Goal: Communication & Community: Answer question/provide support

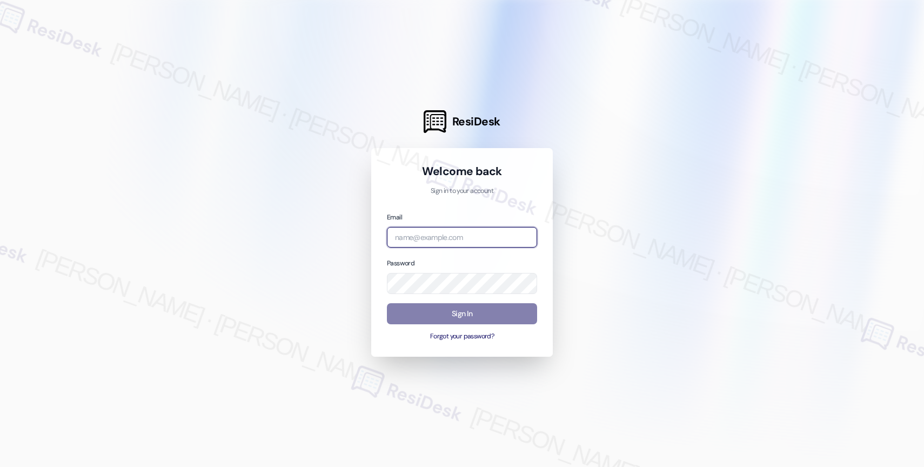
click at [440, 240] on input "email" at bounding box center [462, 237] width 150 height 21
paste input "automated-surveys-affinity_property-resen.nine@affinity_[DOMAIN_NAME]"
type input "automated-surveys-affinity_property-resen.nine@affinity_[DOMAIN_NAME]"
click at [580, 205] on div at bounding box center [462, 233] width 924 height 467
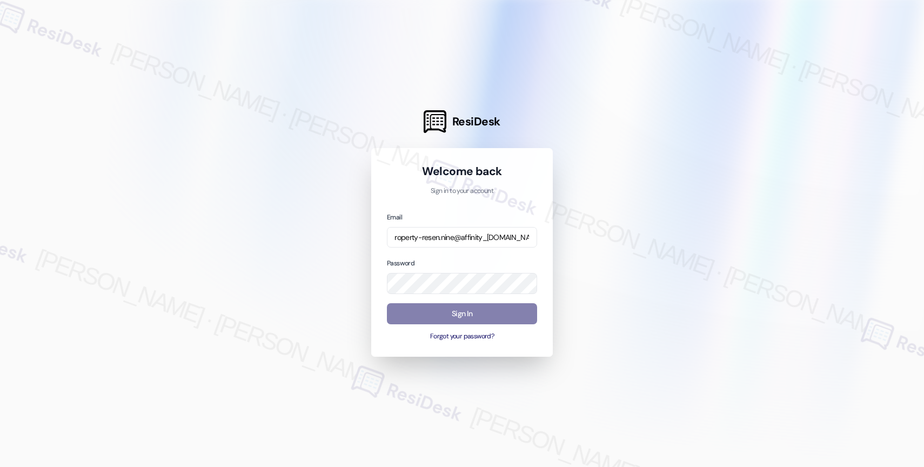
scroll to position [0, 0]
click at [599, 221] on div at bounding box center [462, 233] width 924 height 467
click at [455, 312] on button "Sign In" at bounding box center [462, 313] width 150 height 21
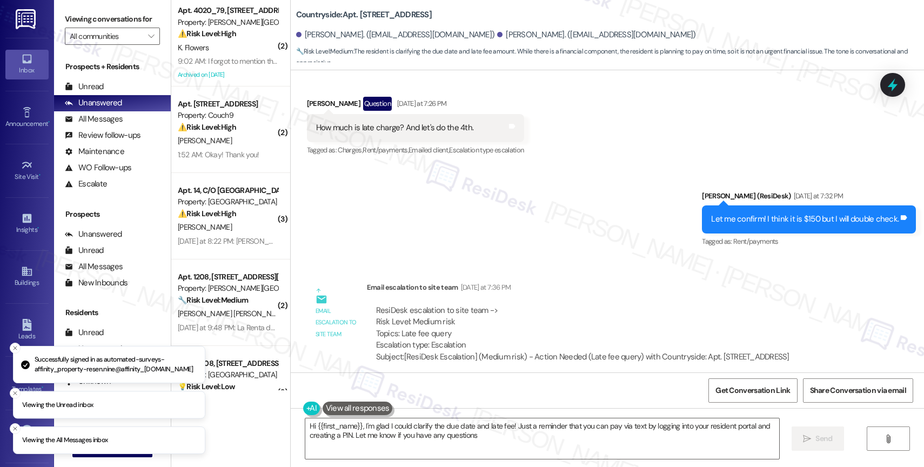
type textarea "Hi {{first_name}}, I'm glad I could clarify the due date and late fee! Just a r…"
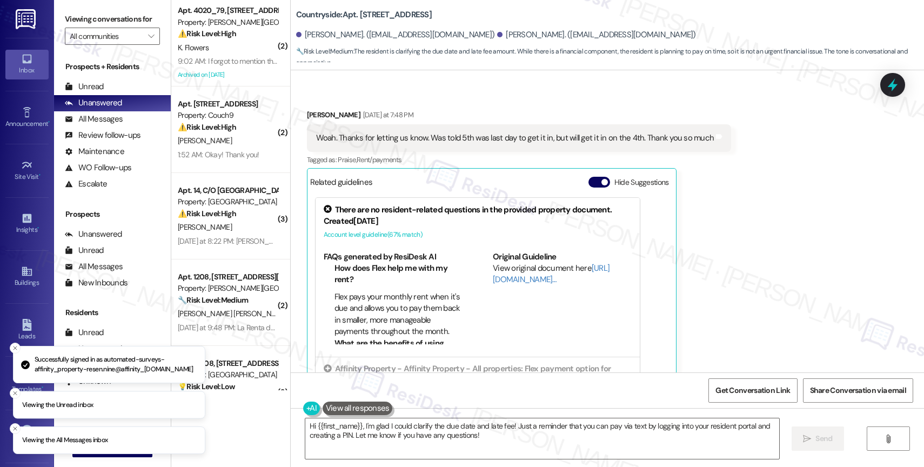
scroll to position [989, 0]
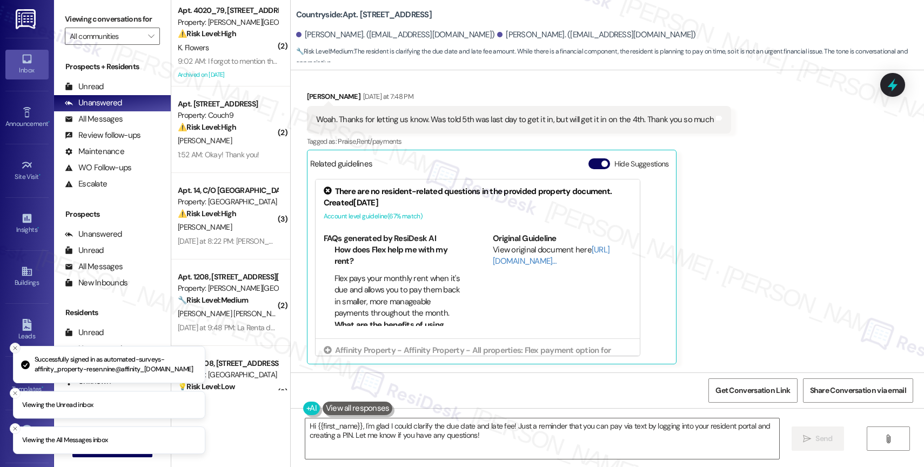
click at [12, 345] on icon "Close toast" at bounding box center [15, 348] width 6 height 6
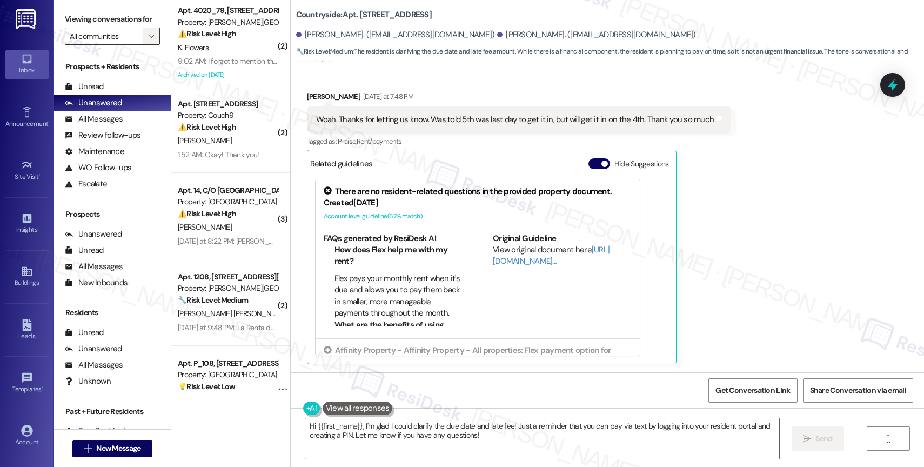
click at [148, 41] on icon "" at bounding box center [151, 36] width 6 height 9
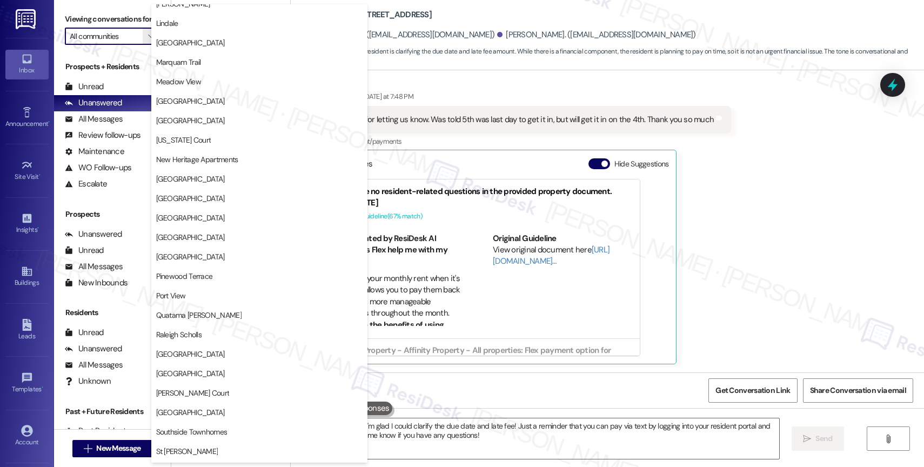
scroll to position [1993, 0]
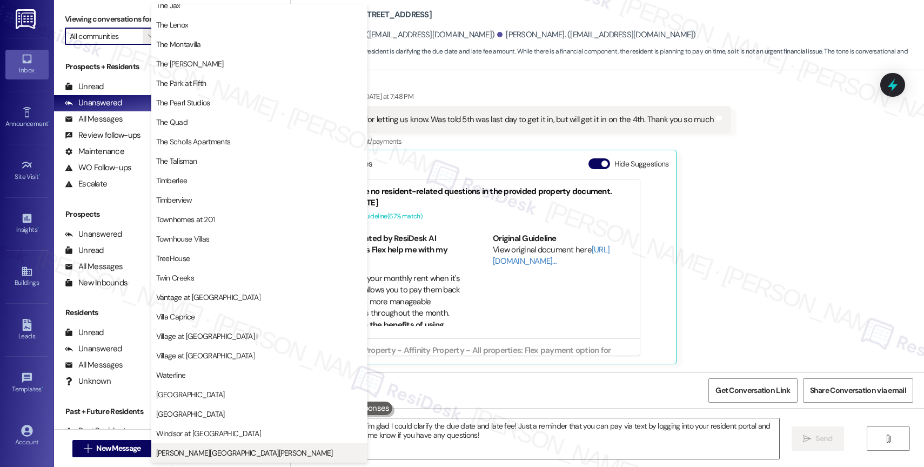
click at [187, 454] on span "Witham Hill Oaks" at bounding box center [244, 452] width 177 height 11
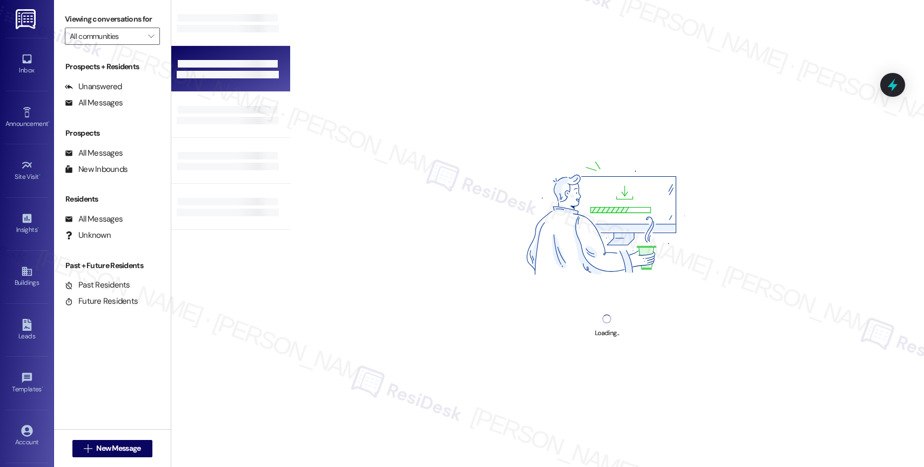
type input "Witham Hill Oaks"
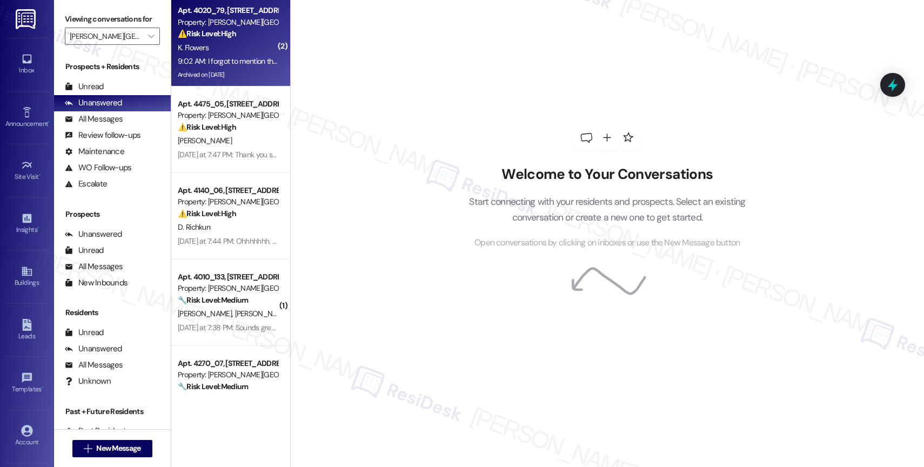
click at [229, 51] on div "K. Flowers" at bounding box center [228, 48] width 102 height 14
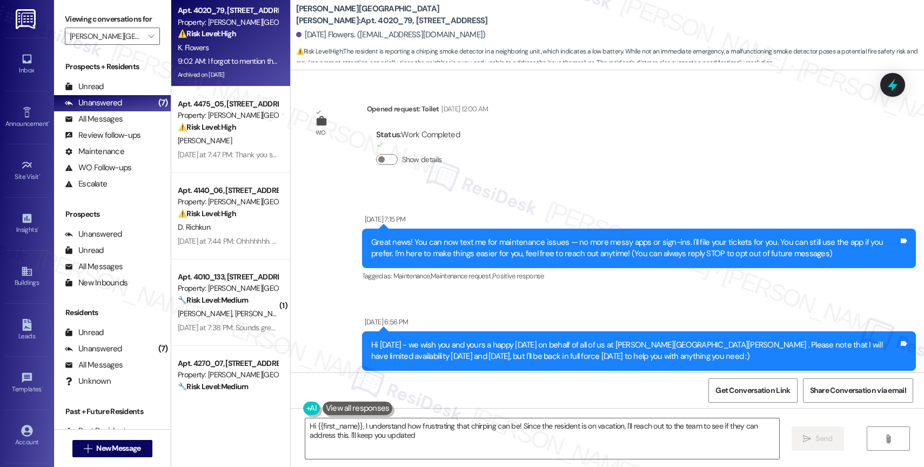
type textarea "Hi {{first_name}}, I understand how frustrating that chirping can be! Since the…"
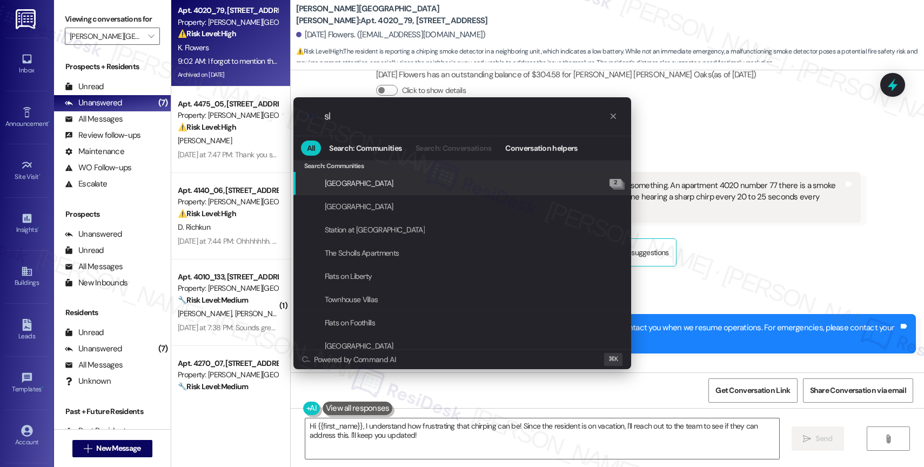
type input "sla"
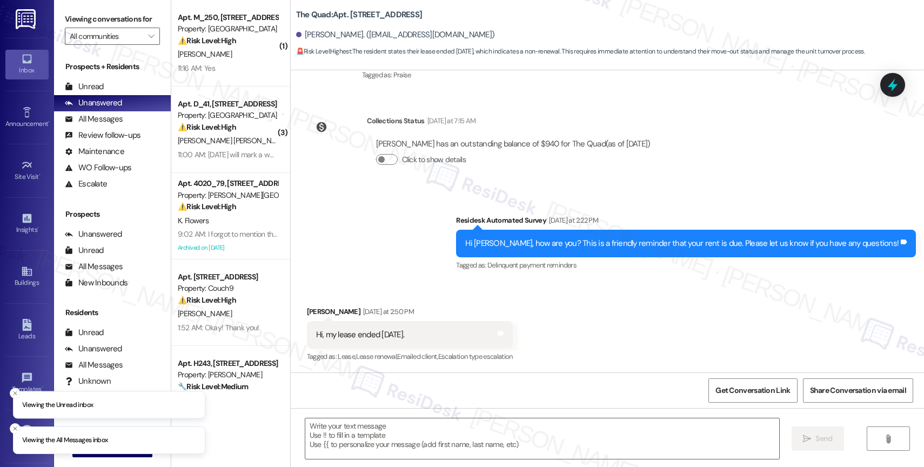
scroll to position [368, 0]
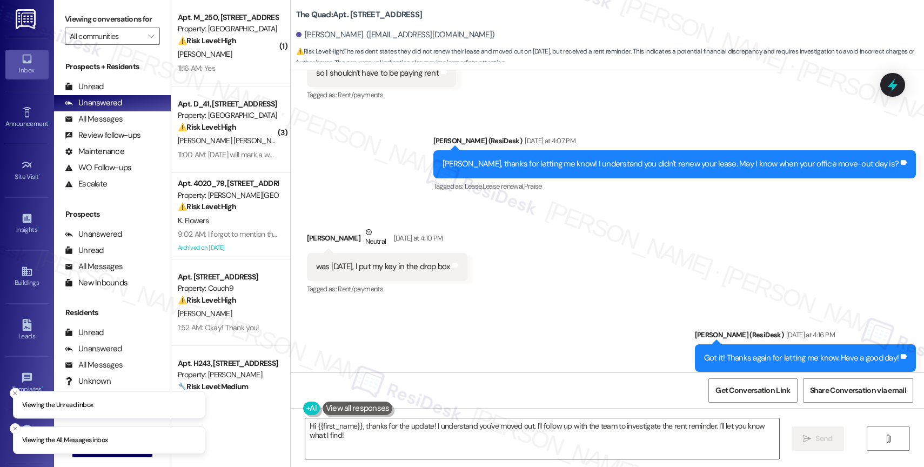
scroll to position [1304, 0]
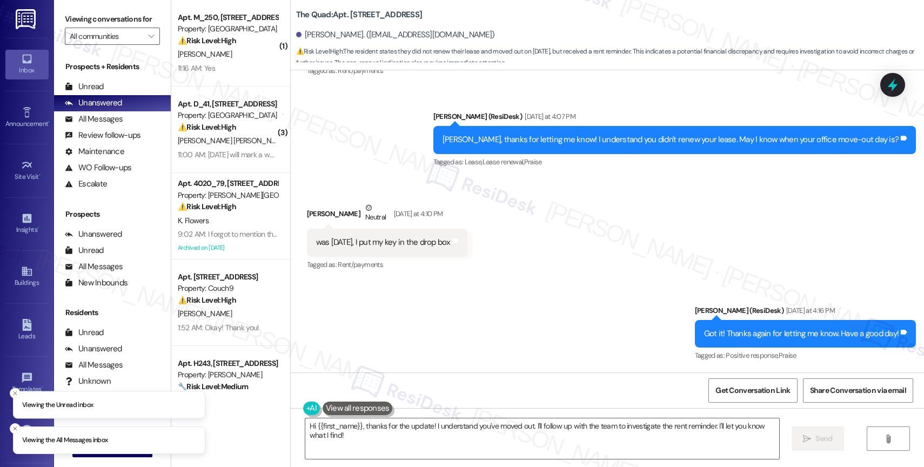
click at [575, 246] on div "Received via SMS [PERSON_NAME] Neutral [DATE] at 4:10 PM was [DATE], I put my k…" at bounding box center [607, 229] width 633 height 103
